Goal: Navigation & Orientation: Find specific page/section

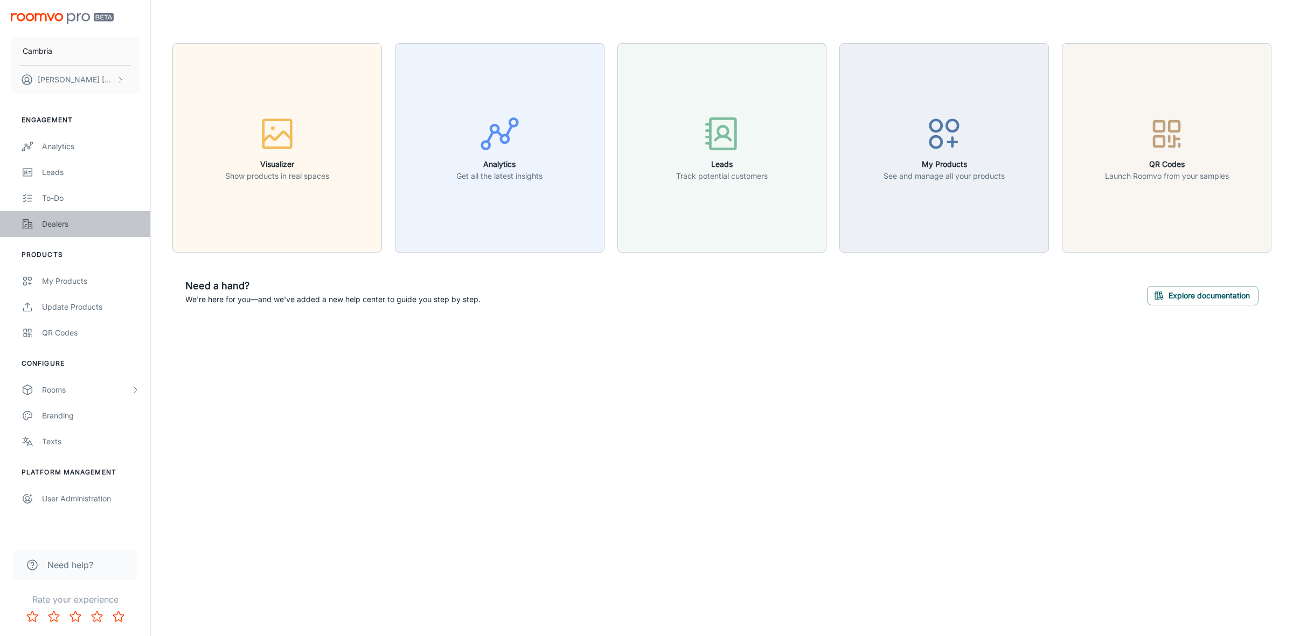
click at [57, 219] on div "Dealers" at bounding box center [91, 224] width 98 height 12
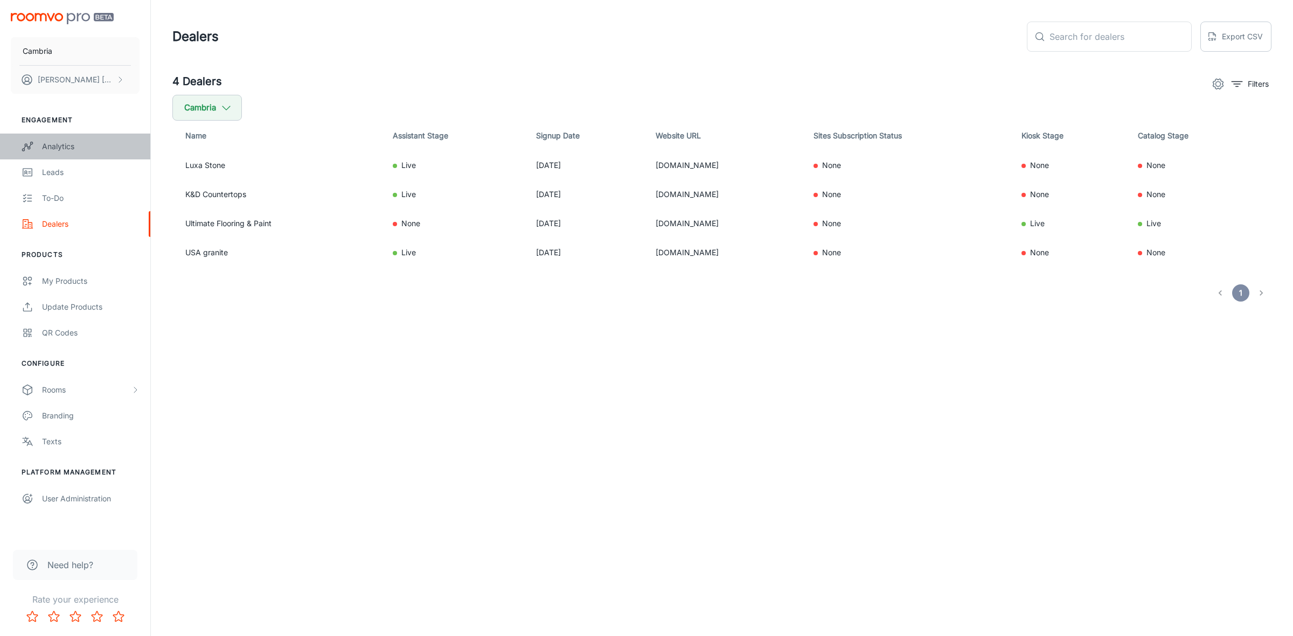
click at [58, 147] on div "Analytics" at bounding box center [91, 147] width 98 height 12
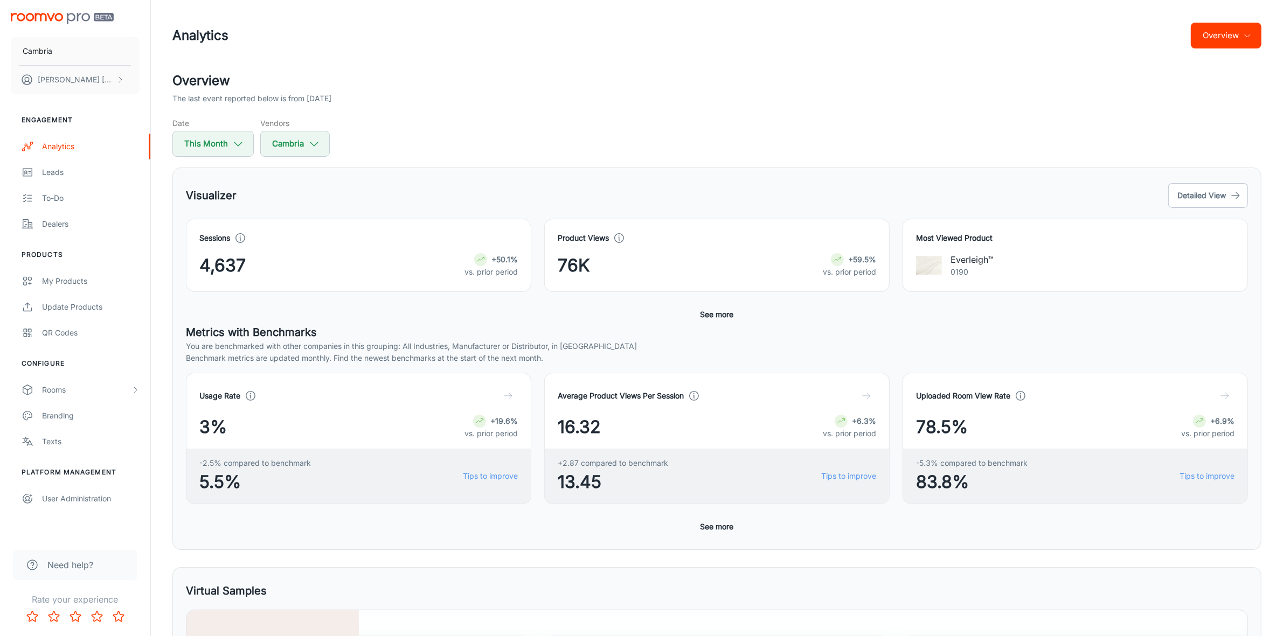
click at [1252, 35] on button "Overview" at bounding box center [1226, 36] width 71 height 26
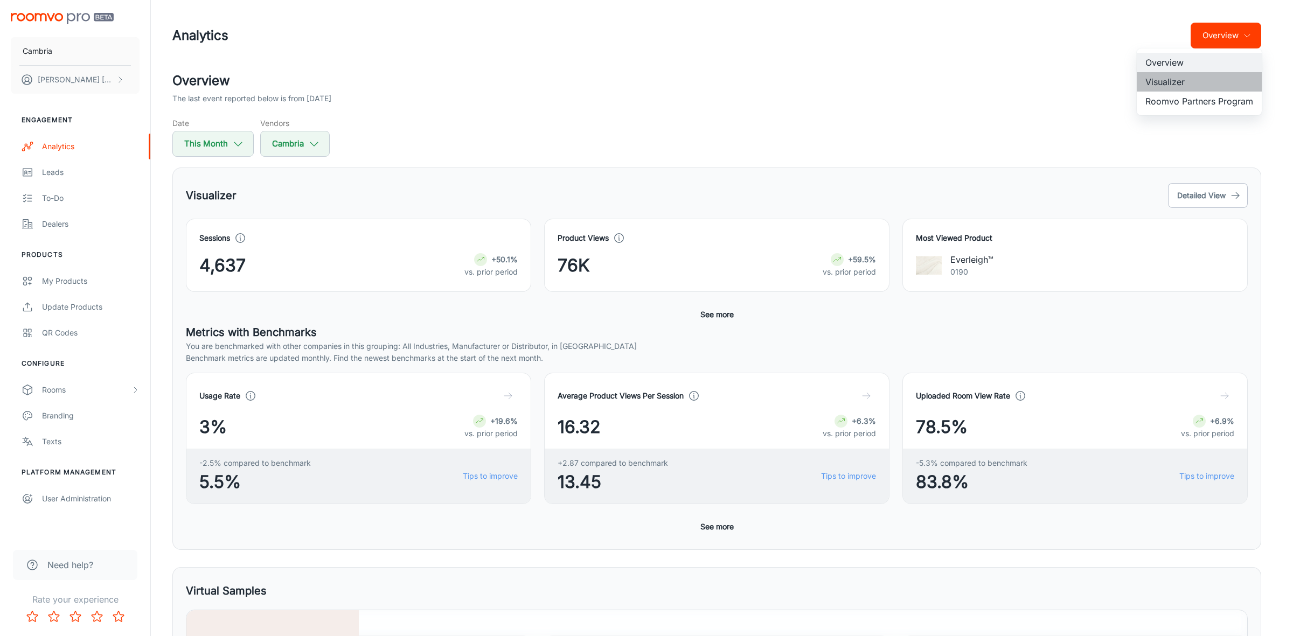
click at [1166, 81] on li "Visualizer" at bounding box center [1199, 81] width 125 height 19
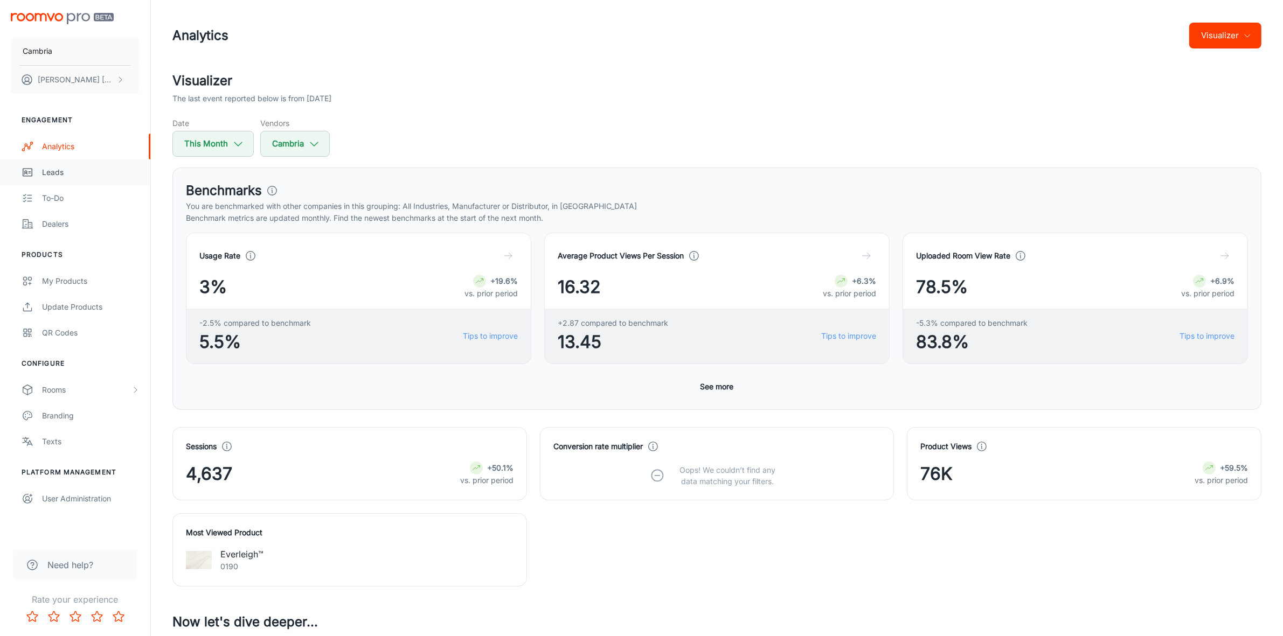
click at [48, 170] on div "Leads" at bounding box center [91, 172] width 98 height 12
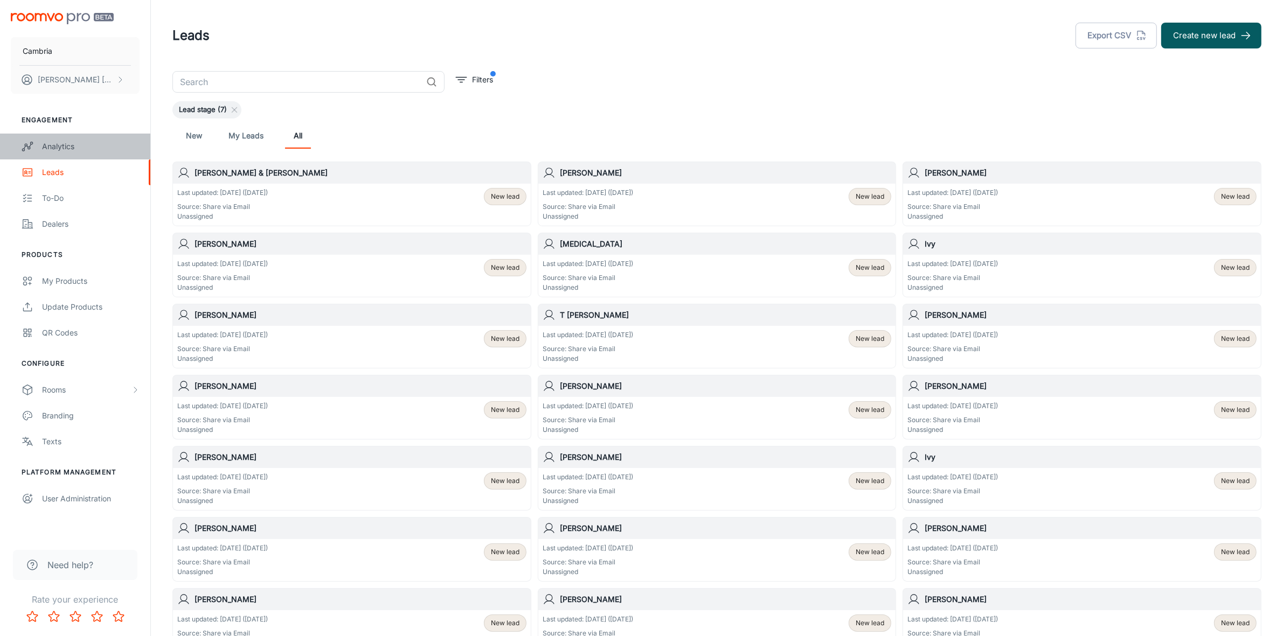
click at [28, 144] on icon "scrollable content" at bounding box center [28, 146] width 12 height 13
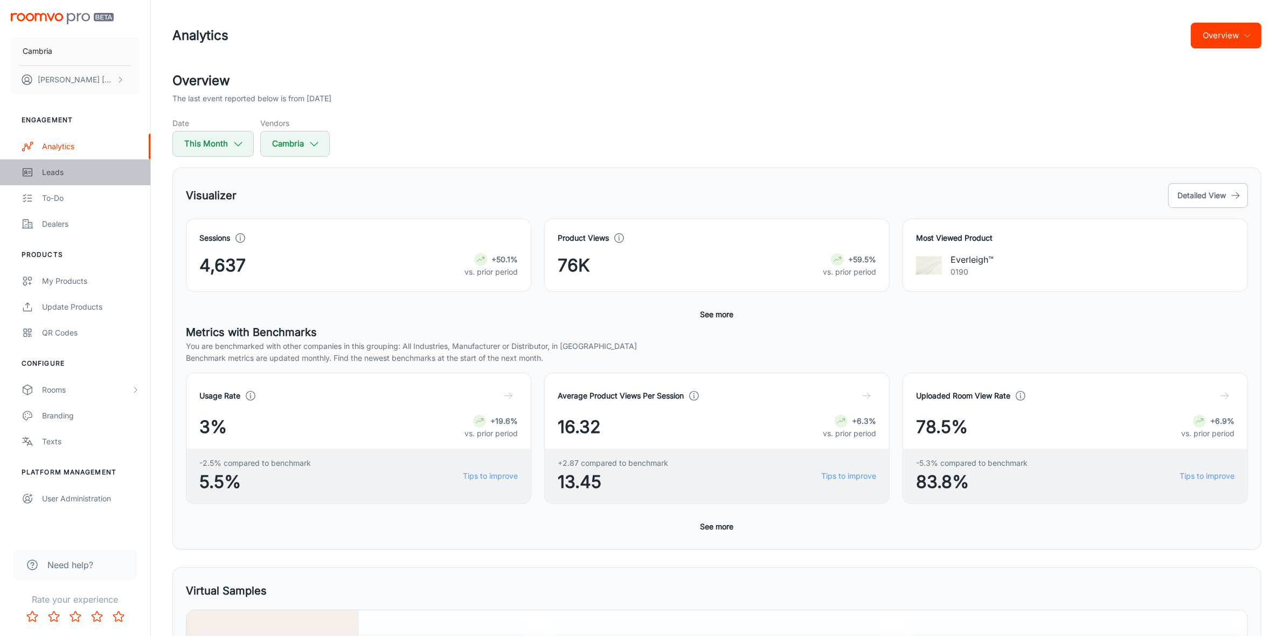
click at [58, 167] on div "Leads" at bounding box center [91, 172] width 98 height 12
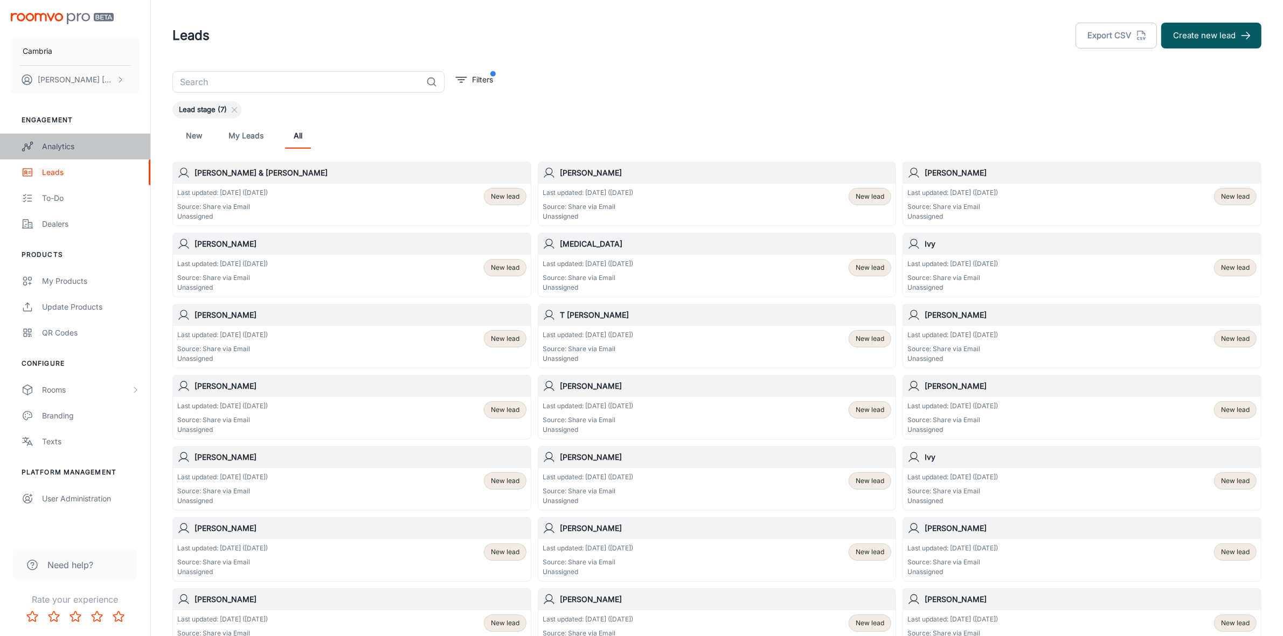
click at [60, 138] on link "Analytics" at bounding box center [75, 147] width 150 height 26
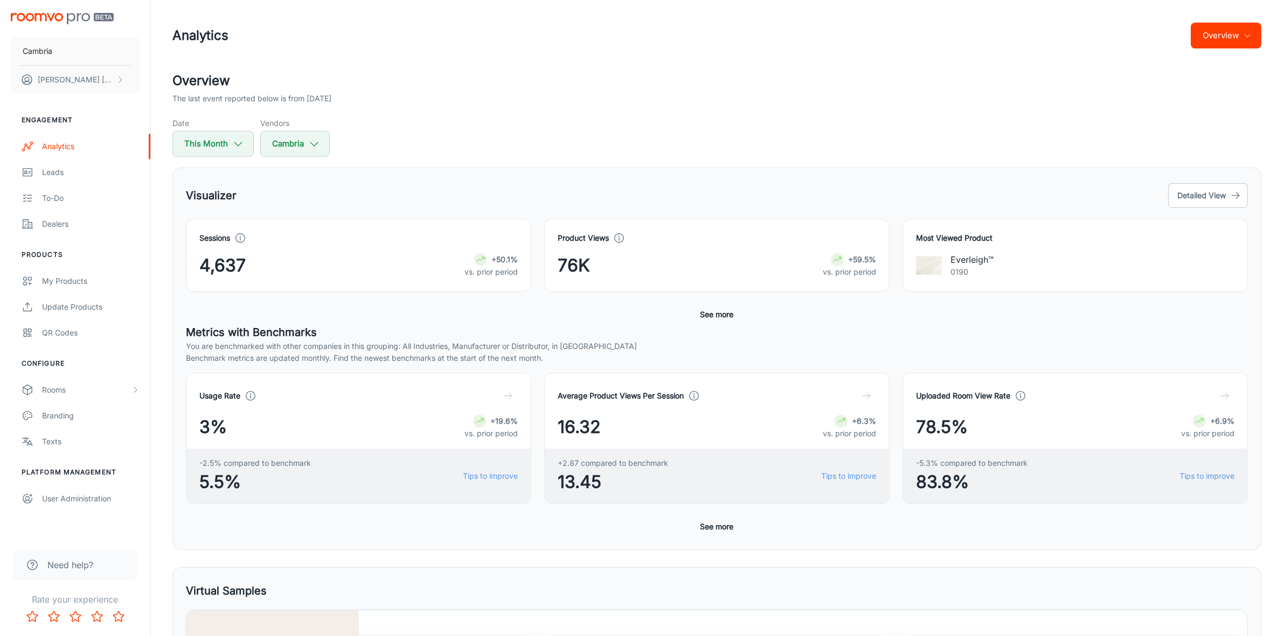
click at [1245, 30] on button "Overview" at bounding box center [1226, 36] width 71 height 26
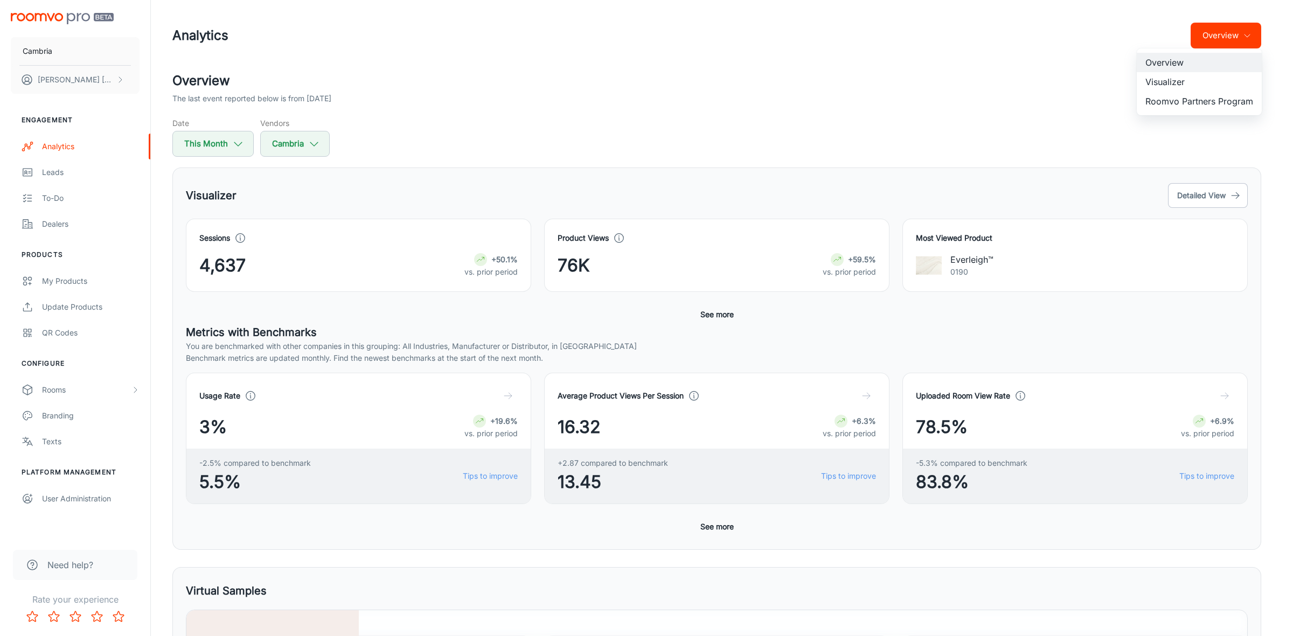
click at [1176, 79] on li "Visualizer" at bounding box center [1199, 81] width 125 height 19
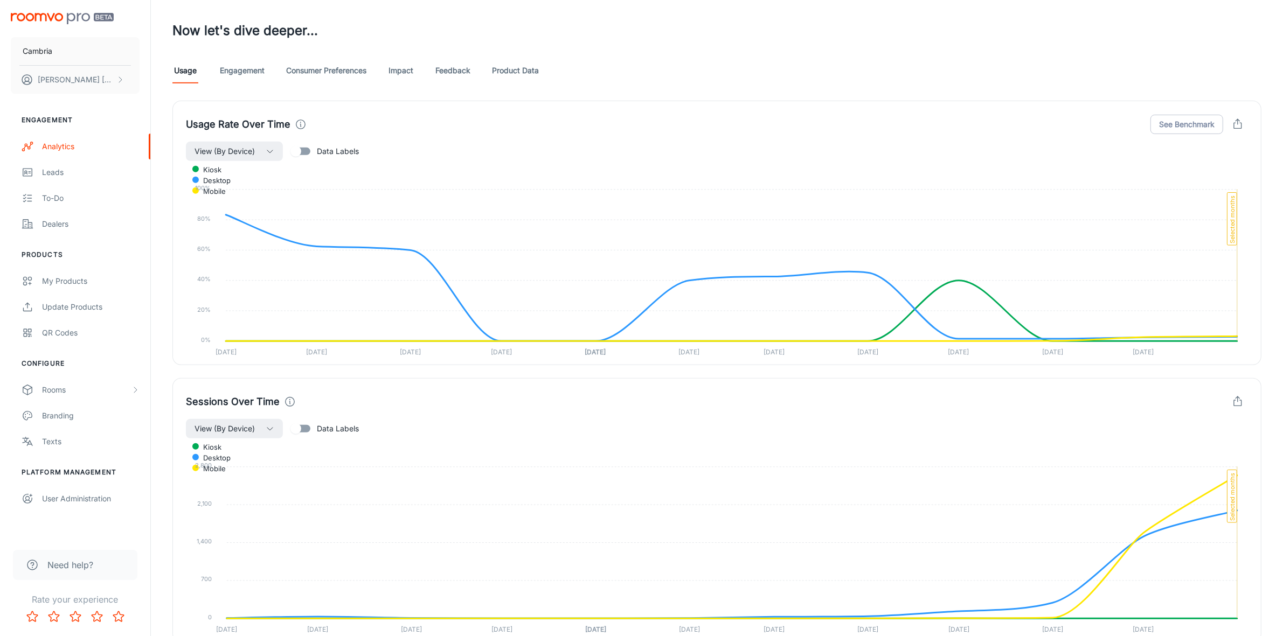
scroll to position [461, 0]
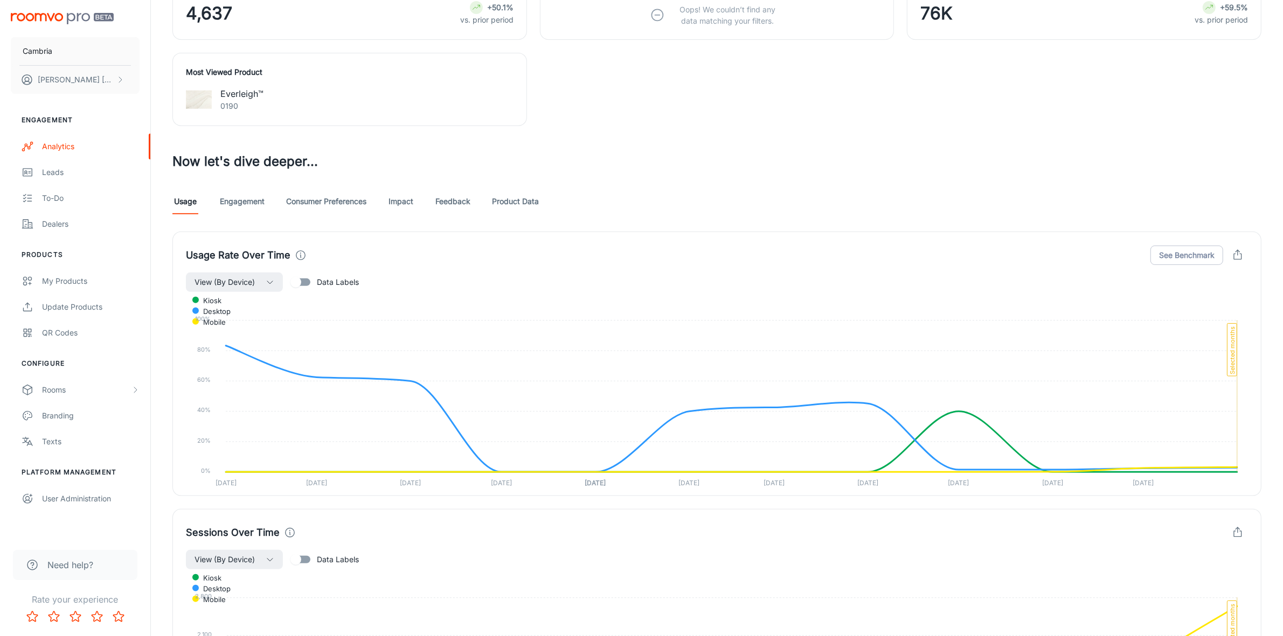
click at [468, 197] on link "Feedback" at bounding box center [452, 202] width 35 height 26
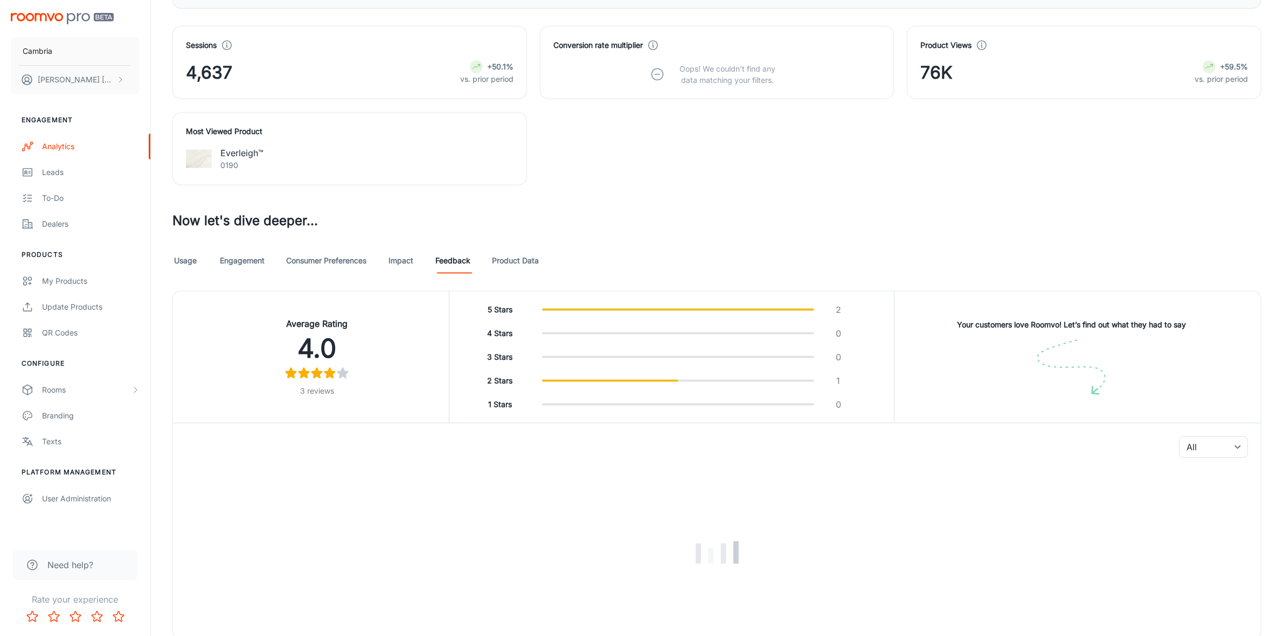
scroll to position [446, 0]
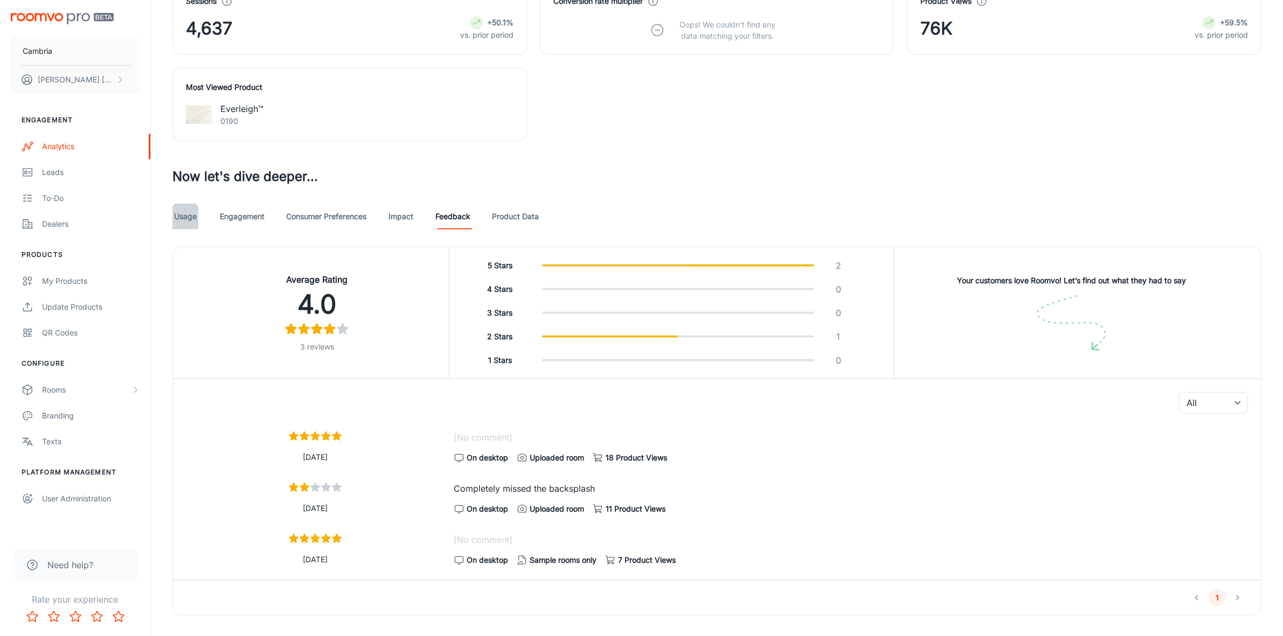
click at [176, 218] on link "Usage" at bounding box center [185, 217] width 26 height 26
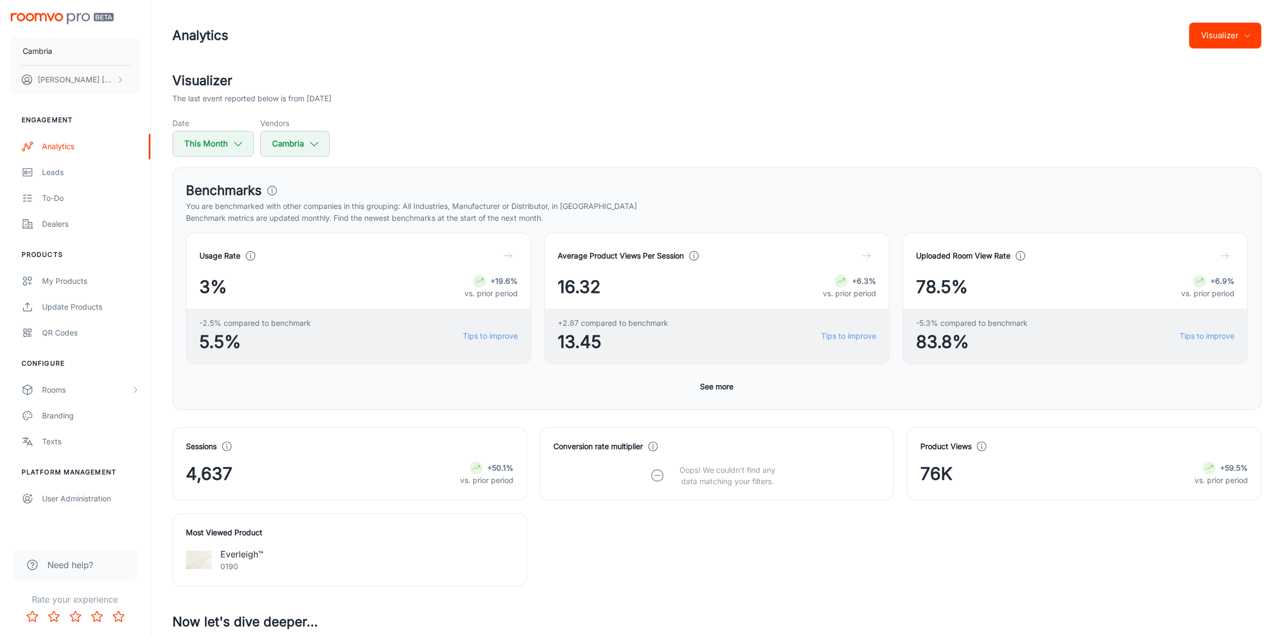
click at [713, 391] on button "See more" at bounding box center [717, 386] width 42 height 19
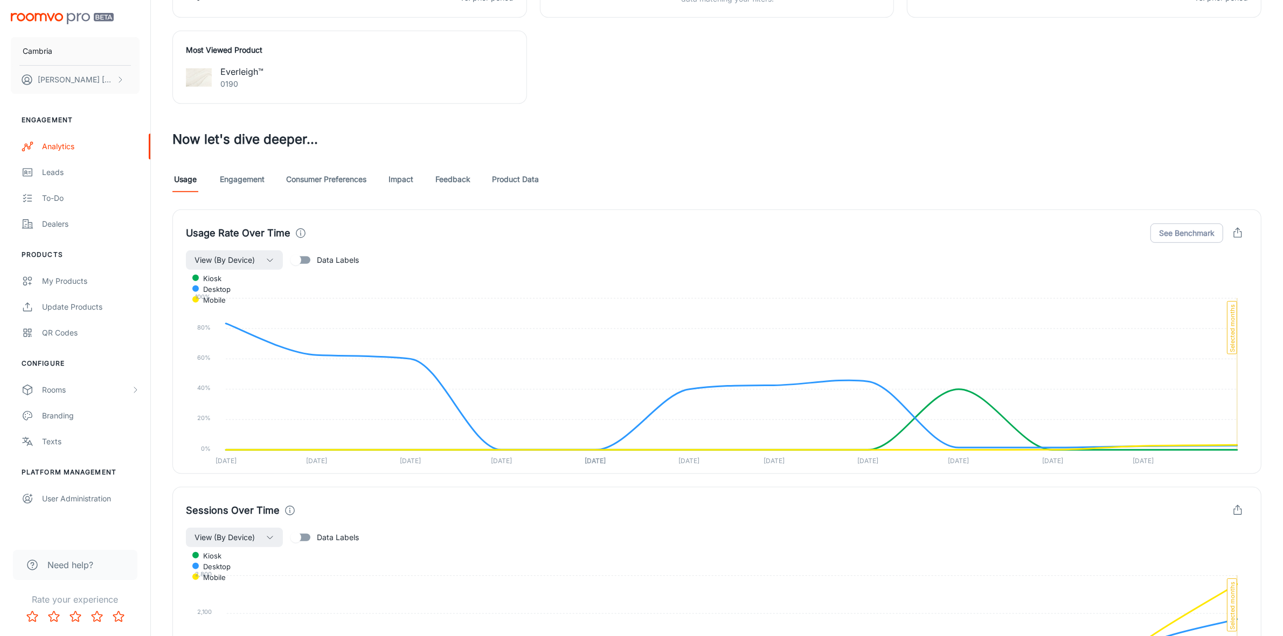
scroll to position [943, 0]
